Goal: Task Accomplishment & Management: Manage account settings

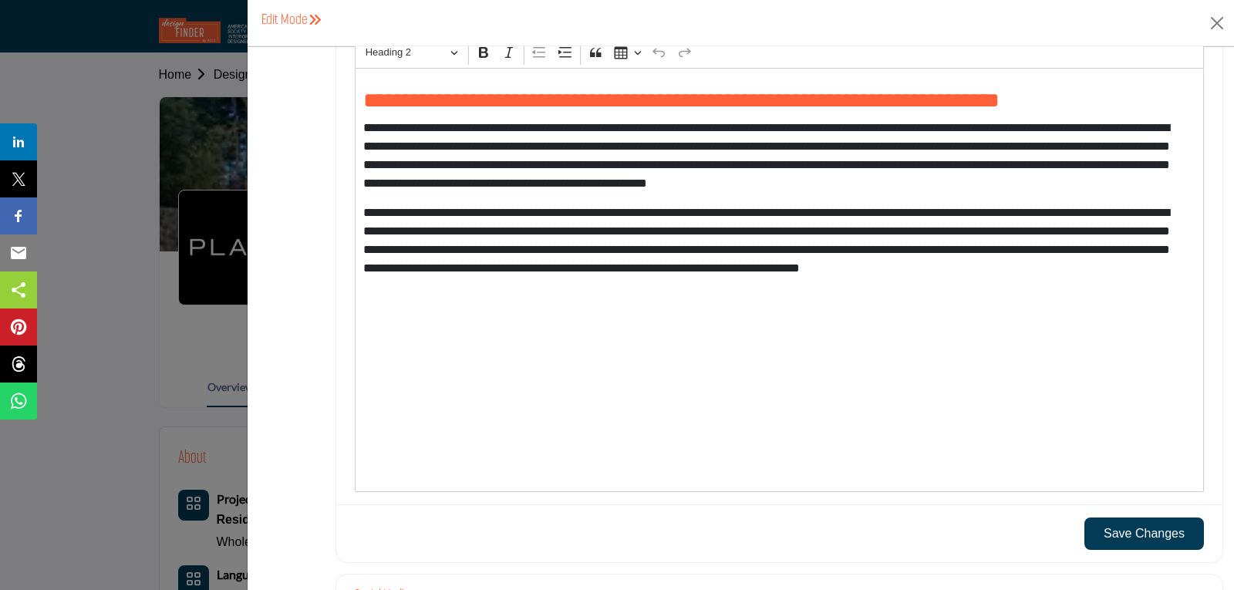
scroll to position [1751, 0]
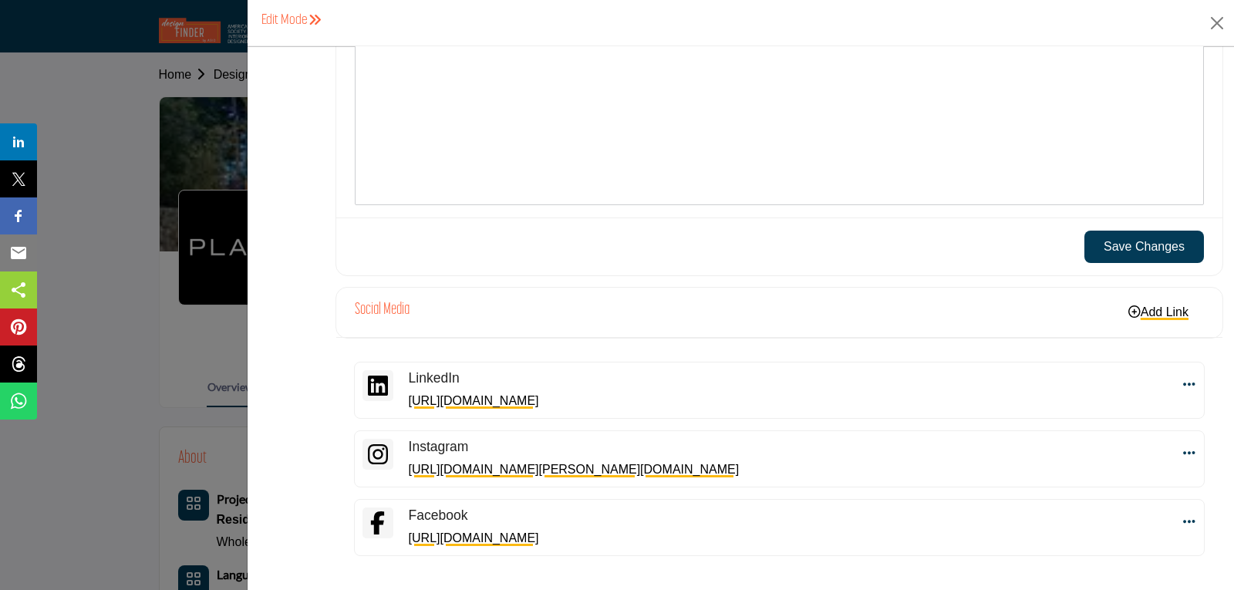
click at [1170, 245] on button "Save Changes" at bounding box center [1145, 247] width 120 height 32
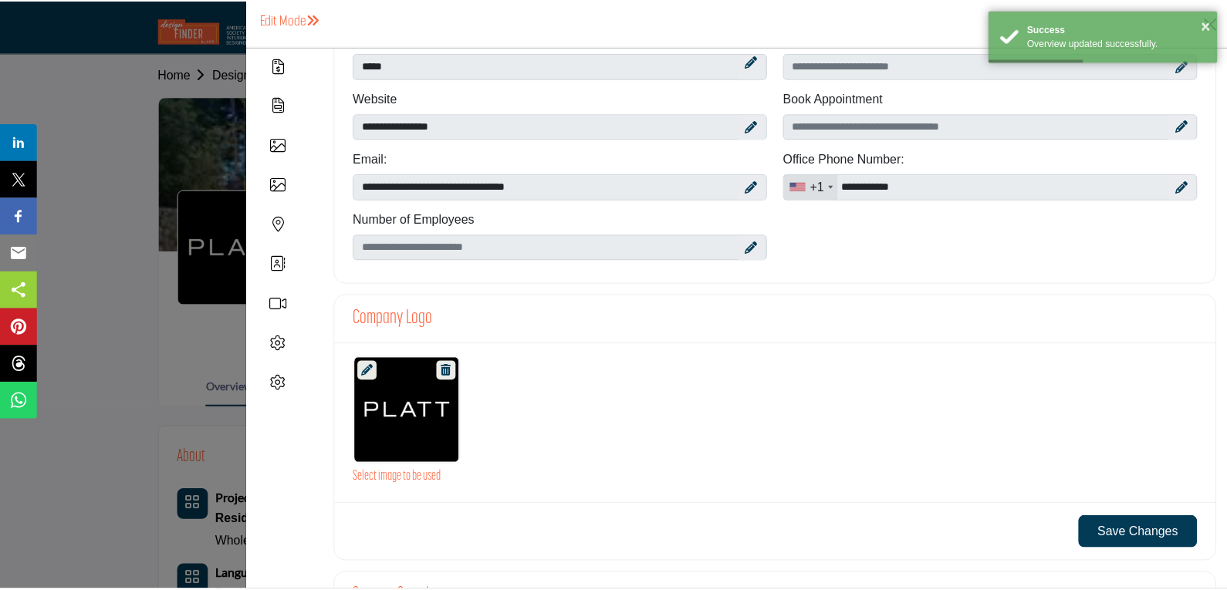
scroll to position [0, 0]
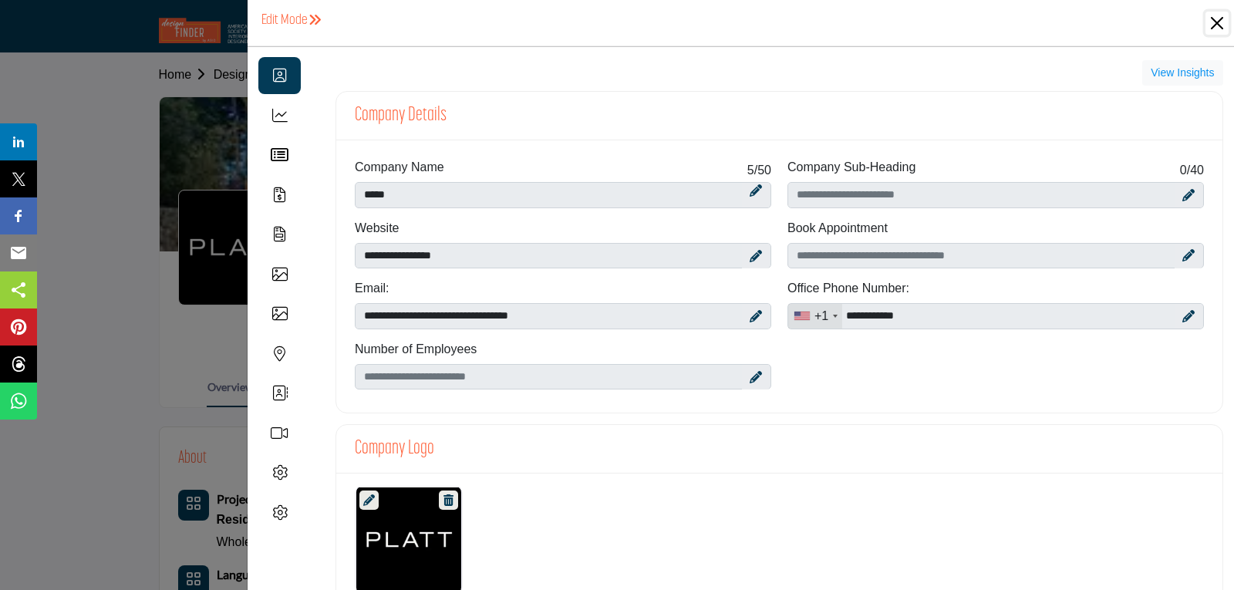
click at [1184, 22] on button "Close" at bounding box center [1217, 23] width 23 height 23
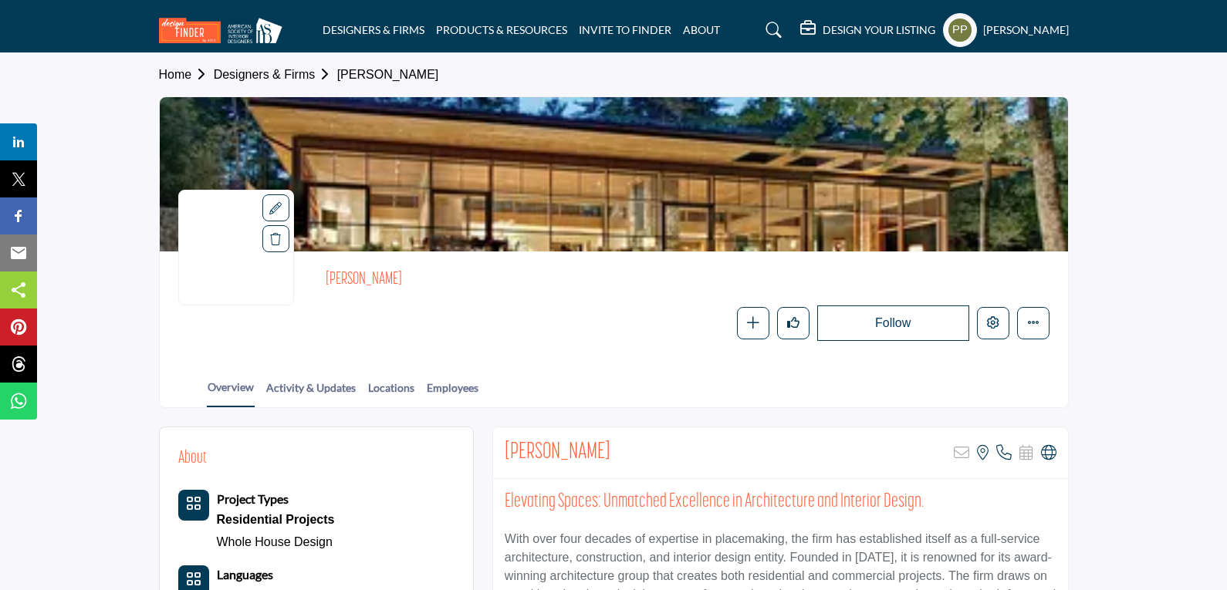
click at [280, 213] on icon at bounding box center [275, 208] width 12 height 12
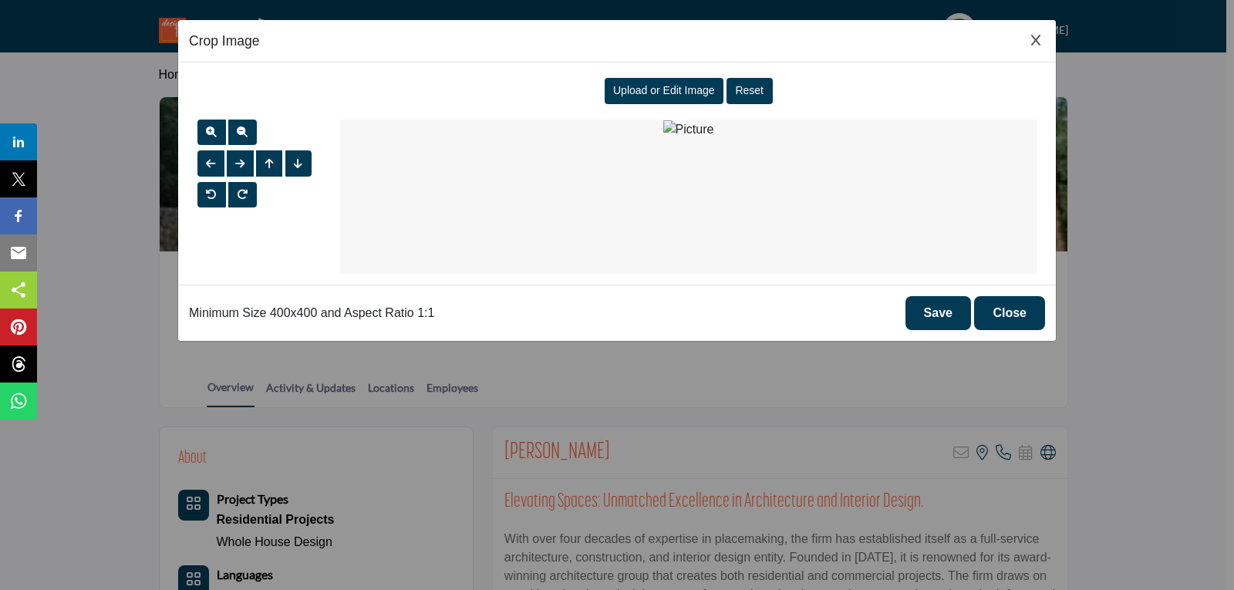
click at [1020, 321] on button "Close" at bounding box center [1009, 313] width 71 height 34
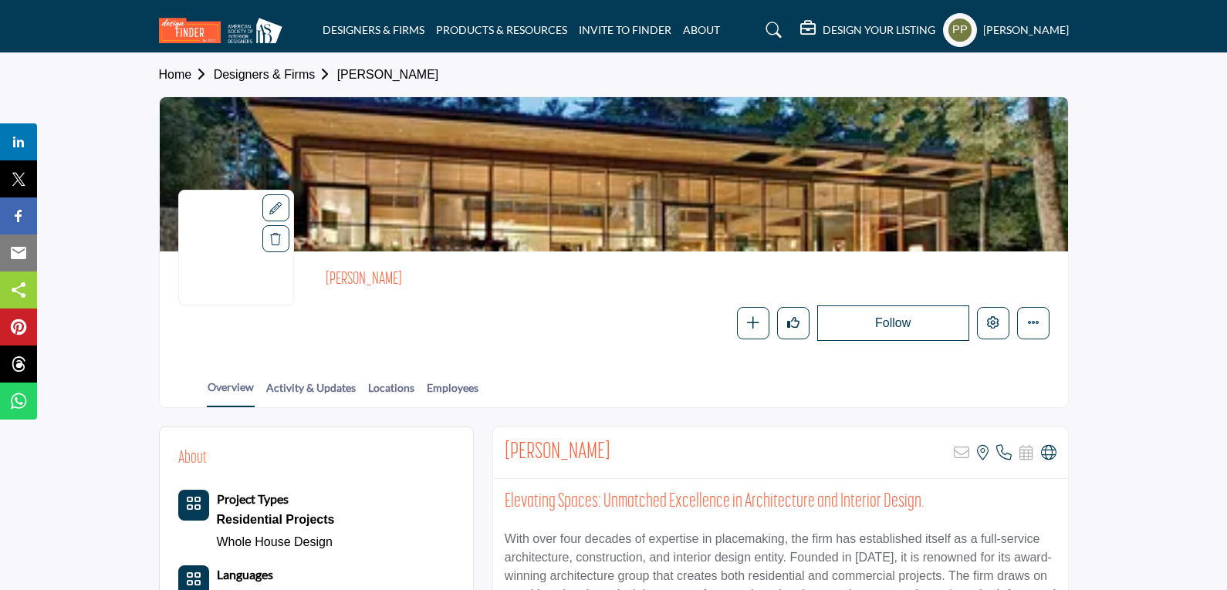
click at [890, 38] on div "DESIGN YOUR LISTING" at bounding box center [867, 30] width 135 height 19
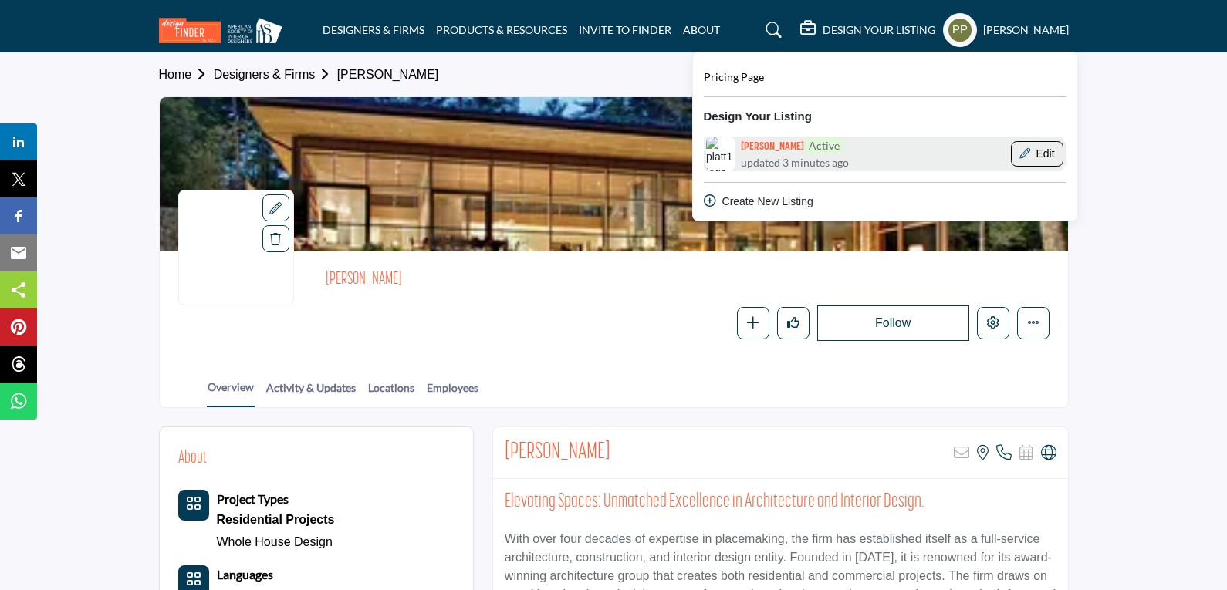
click at [1040, 151] on button "Edit" at bounding box center [1037, 154] width 52 height 26
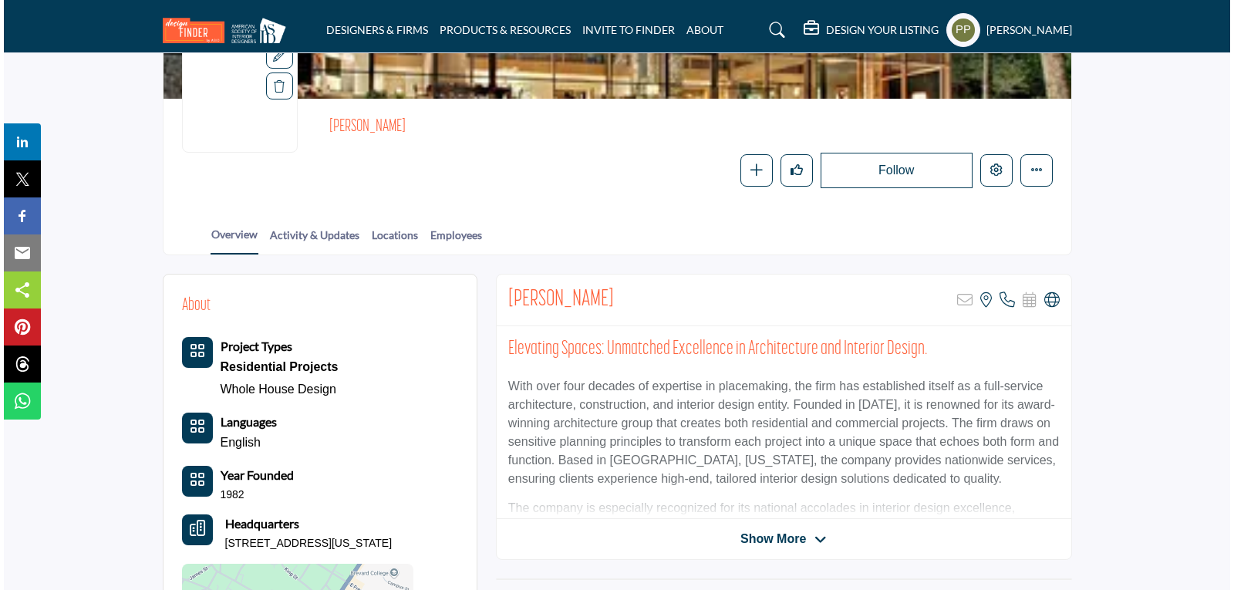
scroll to position [154, 0]
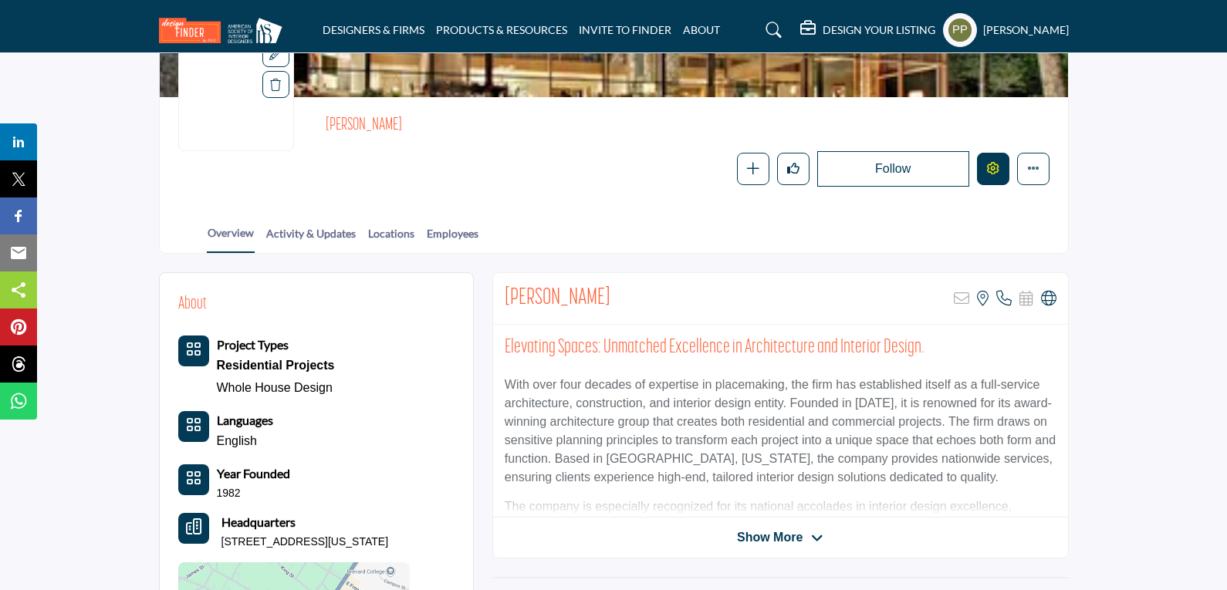
click at [984, 164] on button "Edit company" at bounding box center [993, 169] width 32 height 32
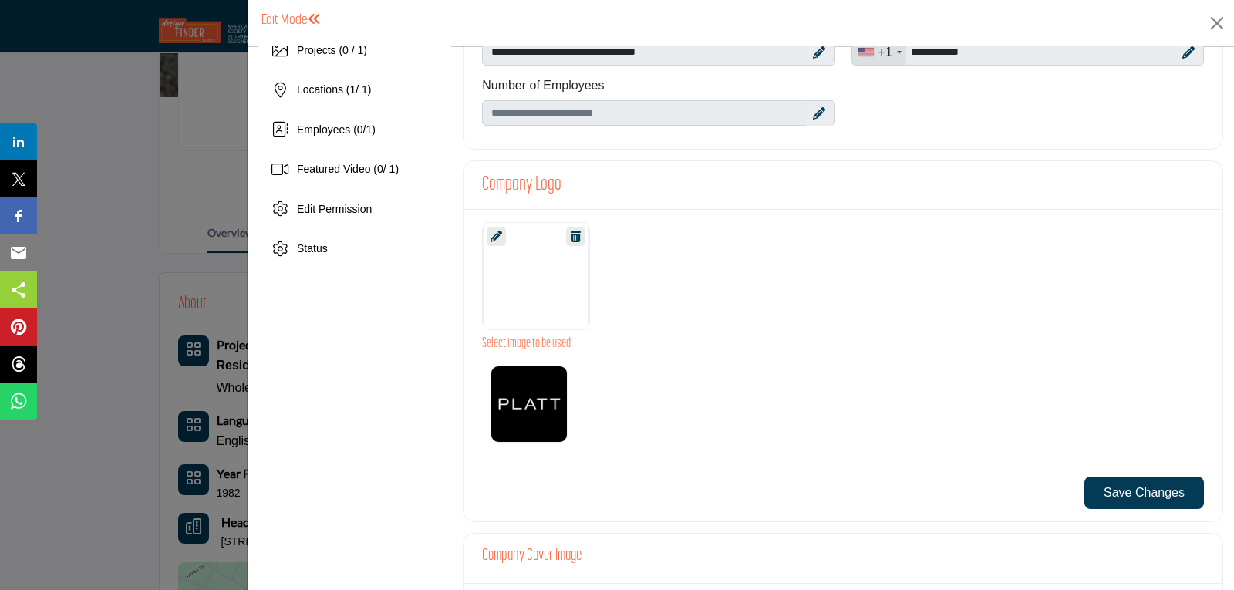
scroll to position [309, 0]
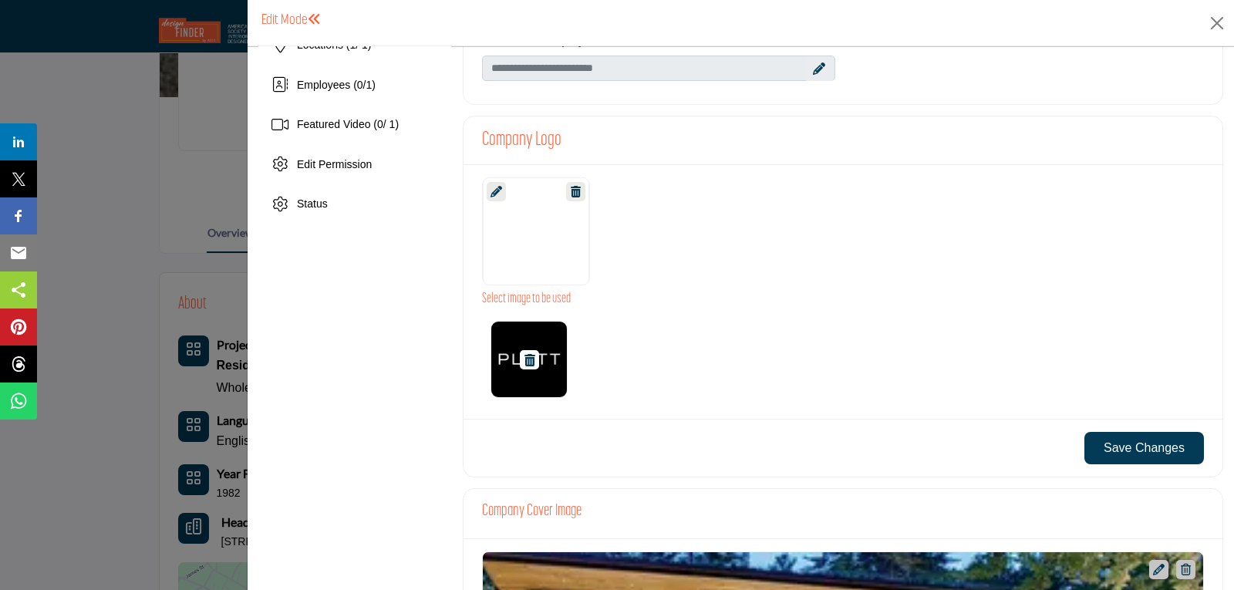
click at [566, 360] on img at bounding box center [529, 359] width 77 height 77
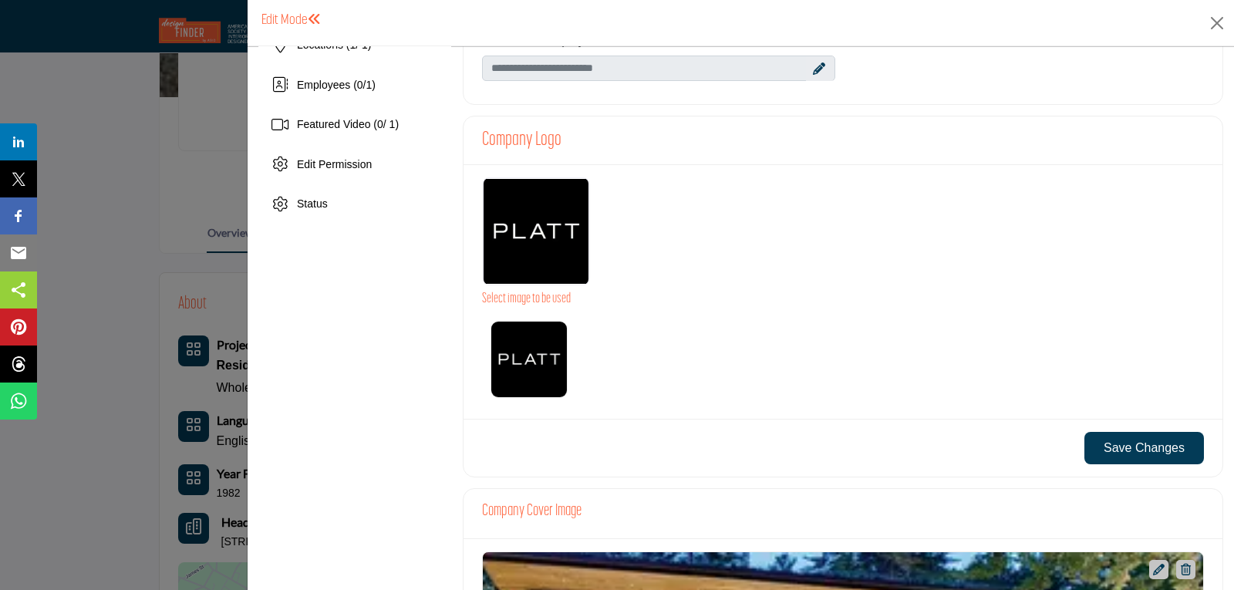
click at [1180, 448] on button "Save Changes" at bounding box center [1145, 448] width 120 height 32
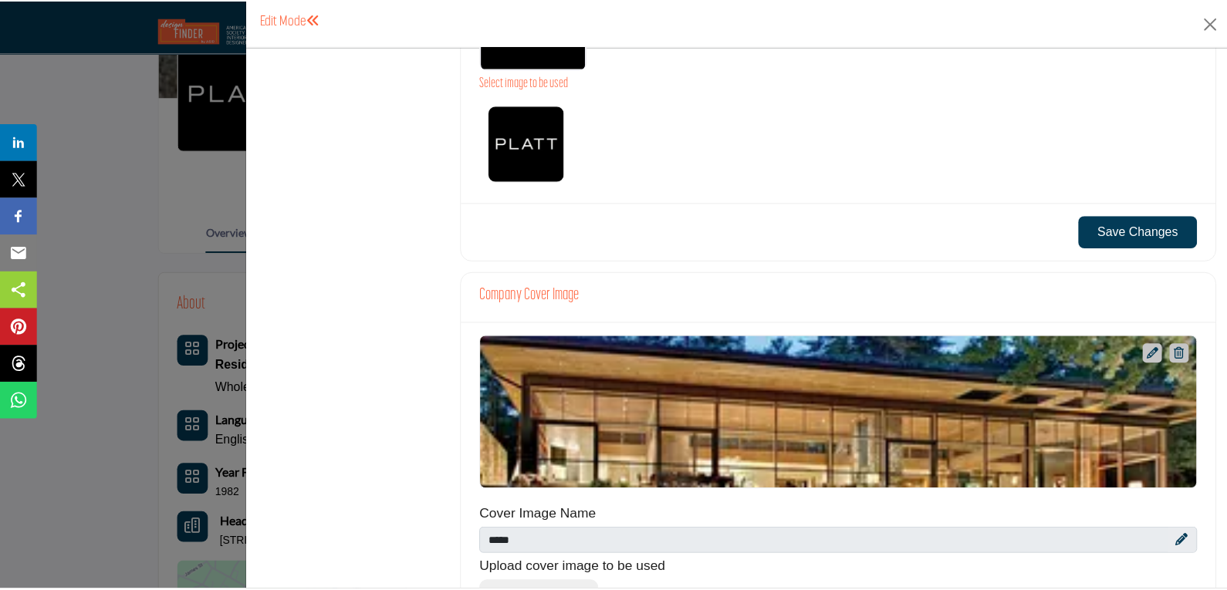
scroll to position [302, 0]
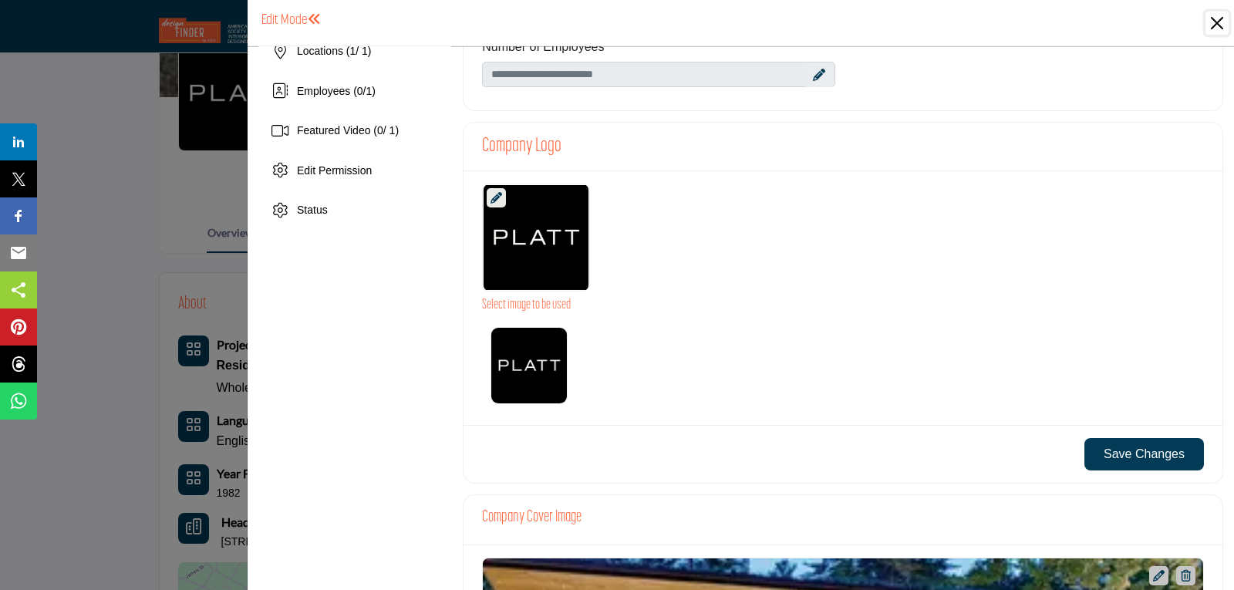
click at [1215, 28] on button "Close" at bounding box center [1217, 23] width 23 height 23
